Goal: Transaction & Acquisition: Download file/media

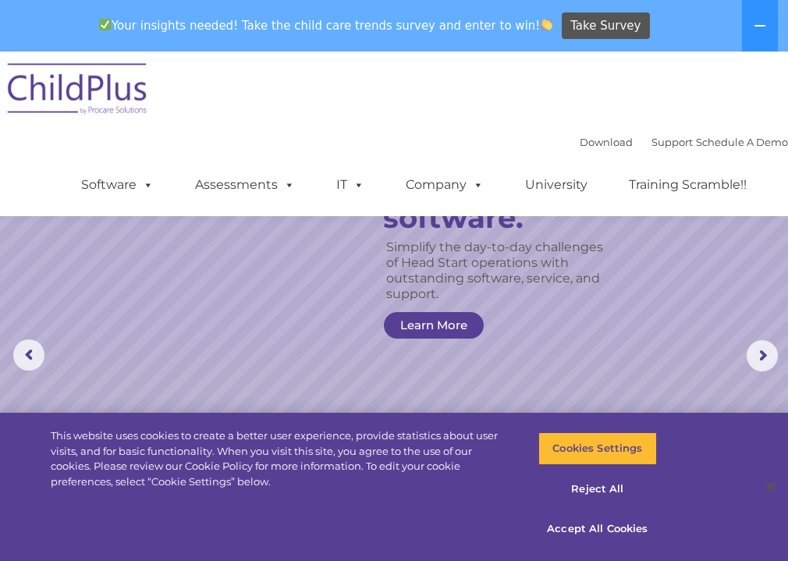
scroll to position [666, 0]
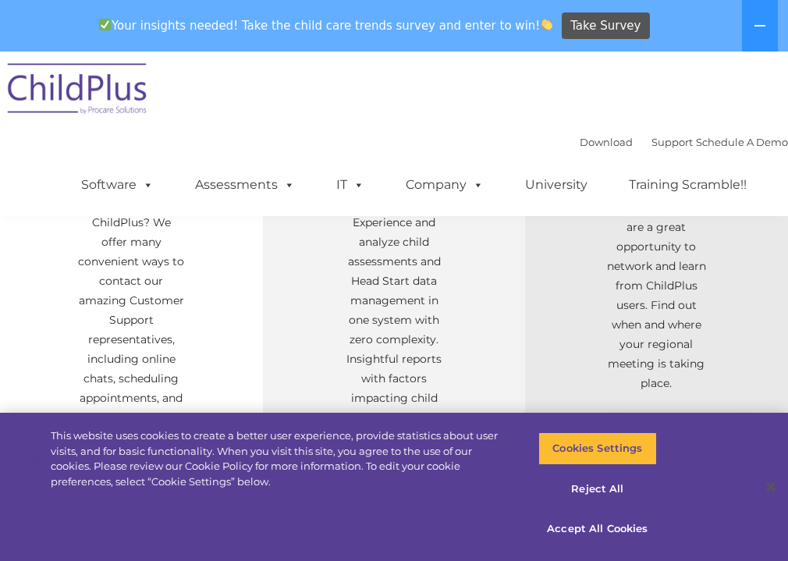
select select "MEDIUM"
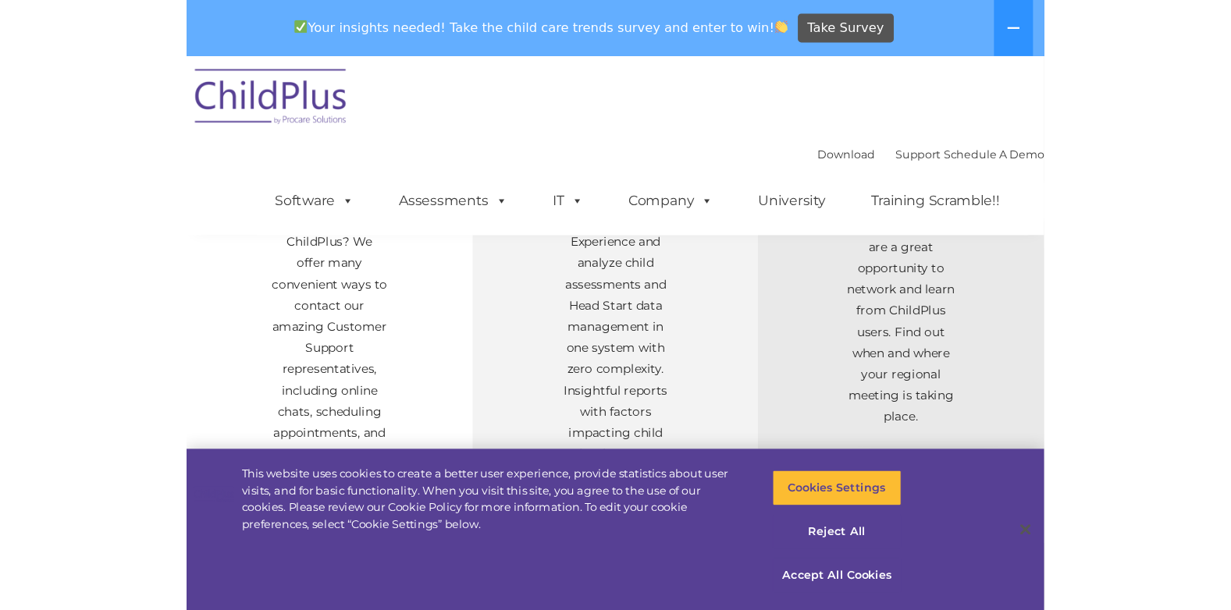
scroll to position [0, 0]
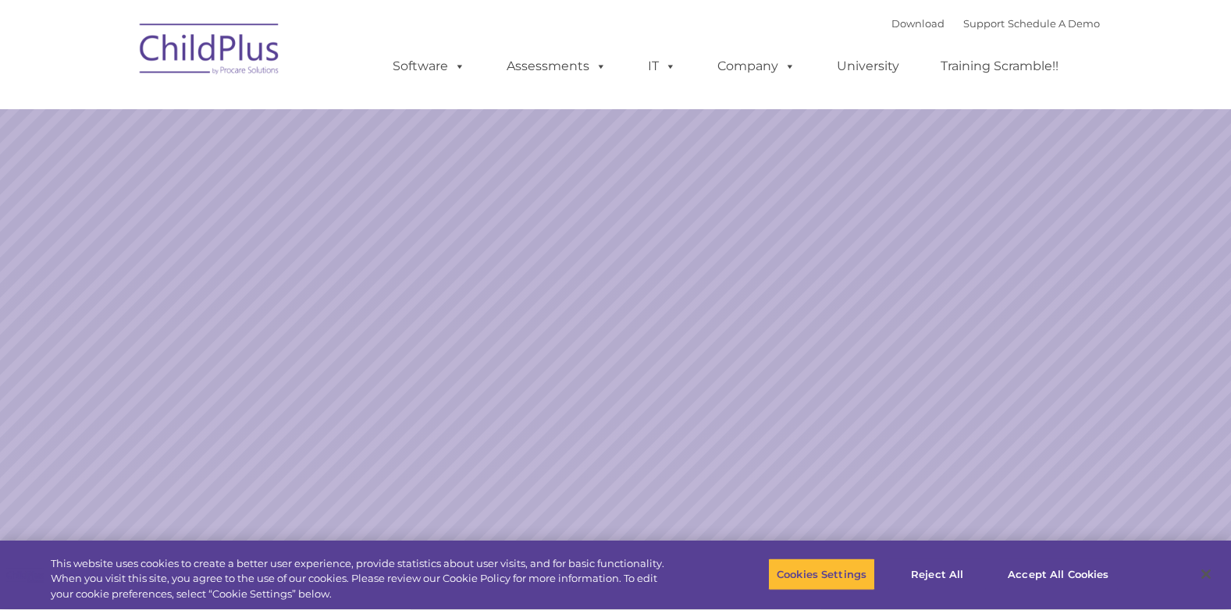
select select "MEDIUM"
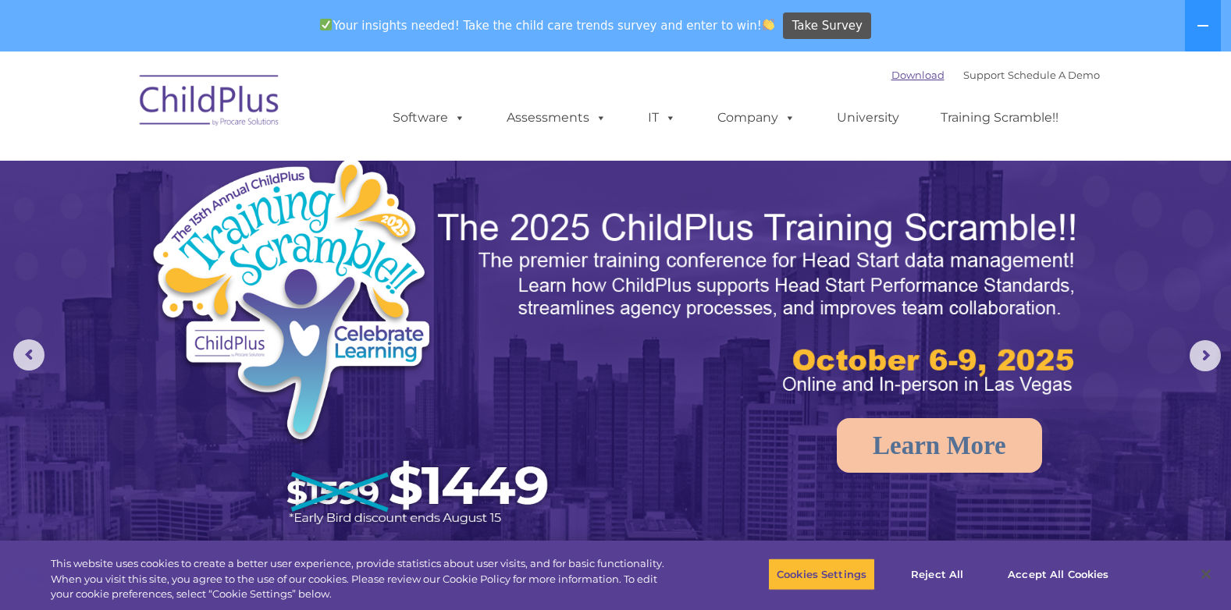
click at [895, 75] on link "Download" at bounding box center [917, 75] width 53 height 12
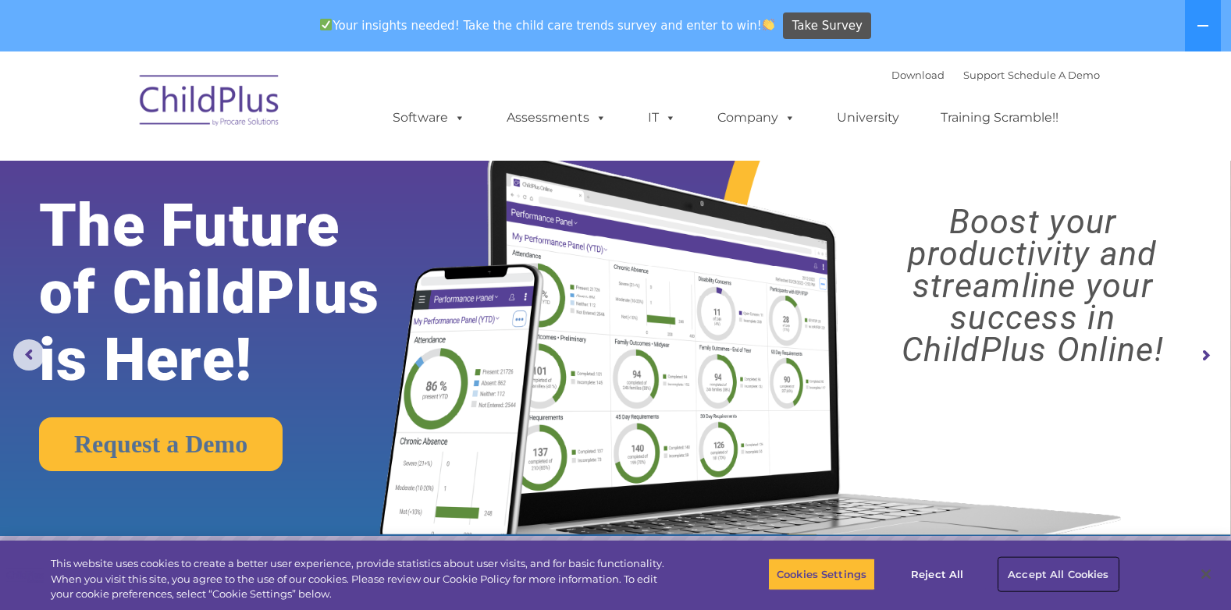
click at [1029, 569] on button "Accept All Cookies" at bounding box center [1058, 574] width 118 height 33
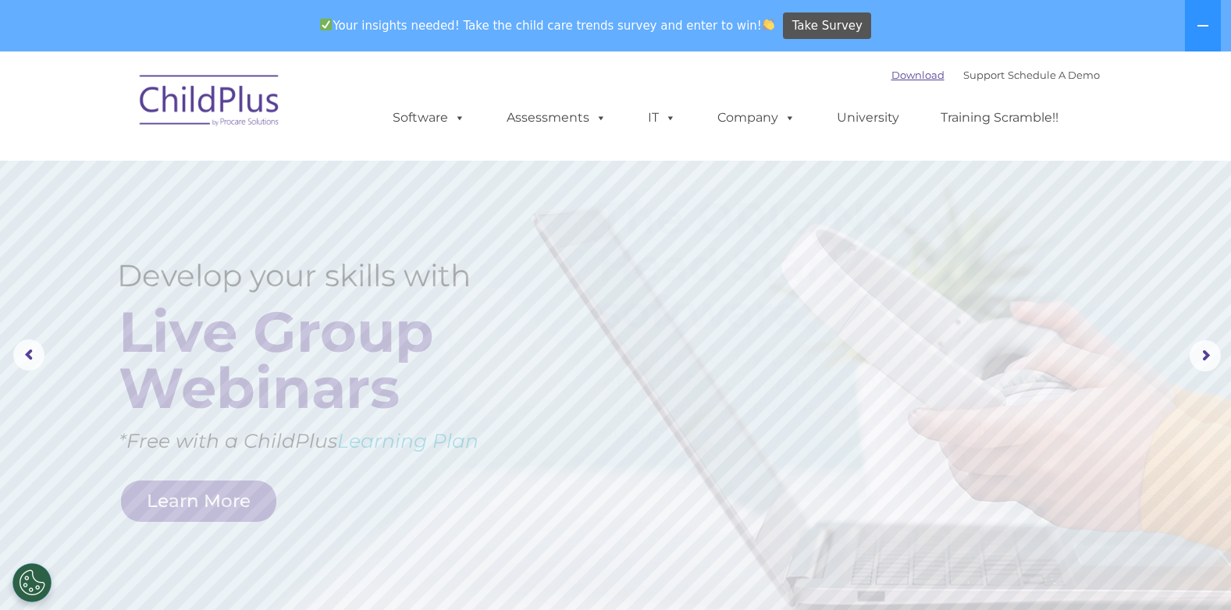
click at [908, 75] on link "Download" at bounding box center [917, 75] width 53 height 12
